Goal: Information Seeking & Learning: Learn about a topic

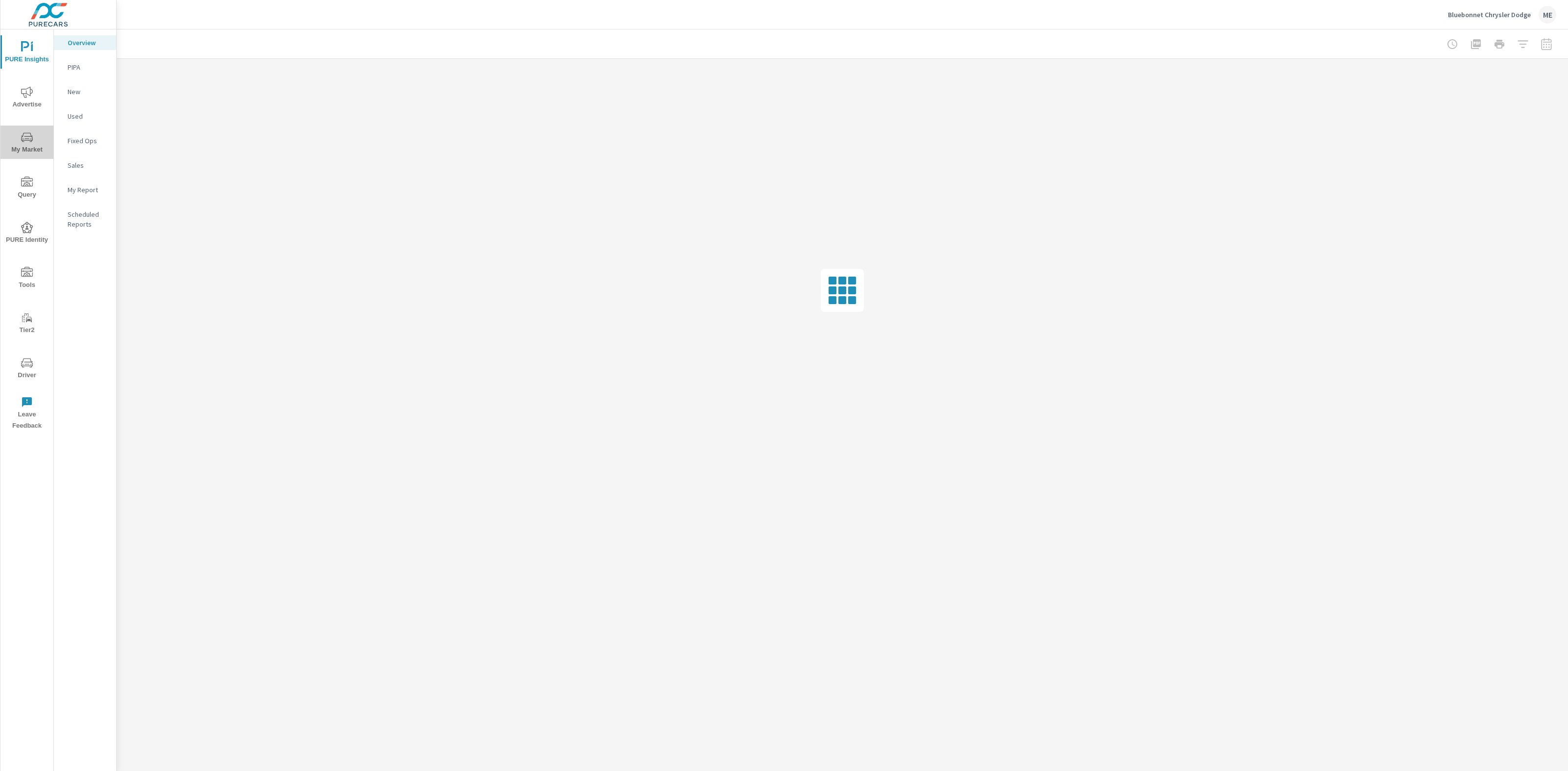
click at [23, 135] on icon "nav menu" at bounding box center [27, 138] width 12 height 12
click at [77, 80] on p "Market Overview" at bounding box center [87, 81] width 41 height 20
click at [28, 143] on span "My Market" at bounding box center [27, 144] width 47 height 24
click at [78, 79] on p "Market Overview" at bounding box center [87, 81] width 41 height 20
